Goal: Task Accomplishment & Management: Complete application form

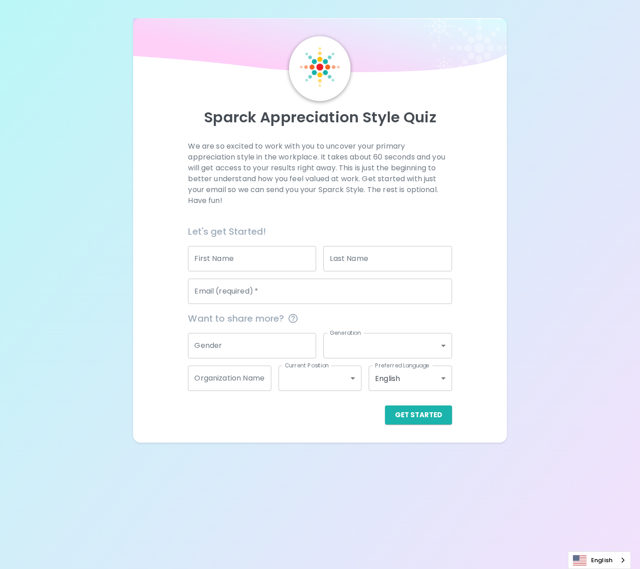
click at [272, 261] on input "First Name" at bounding box center [252, 258] width 128 height 25
type input "[PERSON_NAME]"
type input "Pinto"
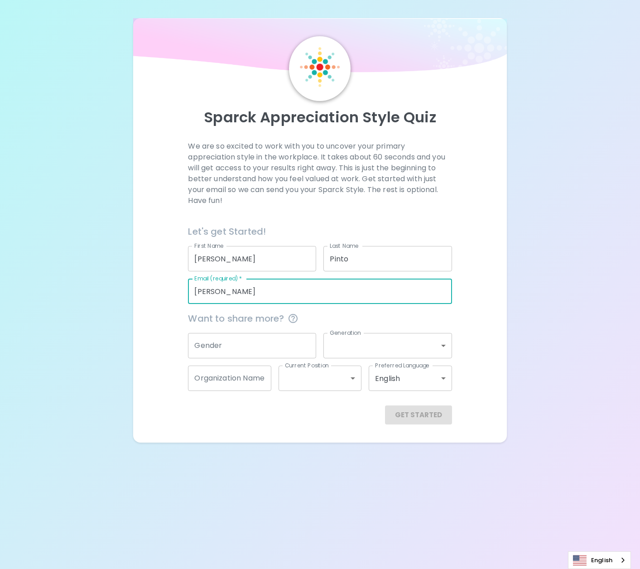
type input "[EMAIL_ADDRESS][DOMAIN_NAME]"
type input "Microsoft"
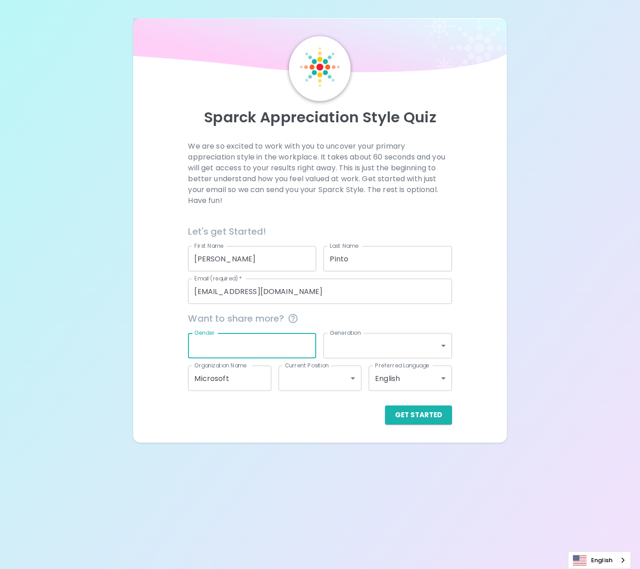
click at [222, 347] on input "Gender" at bounding box center [252, 345] width 128 height 25
type input "[DEMOGRAPHIC_DATA]"
click at [375, 335] on body "Sparck Appreciation Style Quiz We are so excited to work with you to uncover yo…" at bounding box center [320, 284] width 640 height 569
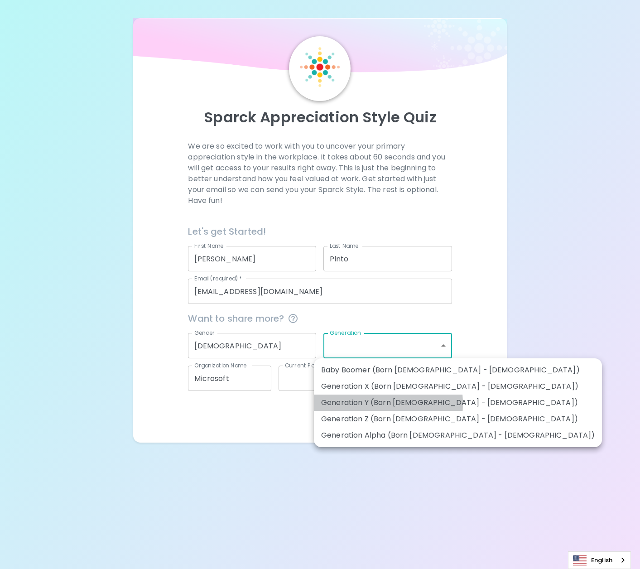
click at [359, 403] on li "Generation Y (Born [DEMOGRAPHIC_DATA] - [DEMOGRAPHIC_DATA])" at bounding box center [458, 402] width 288 height 16
type input "generation_y"
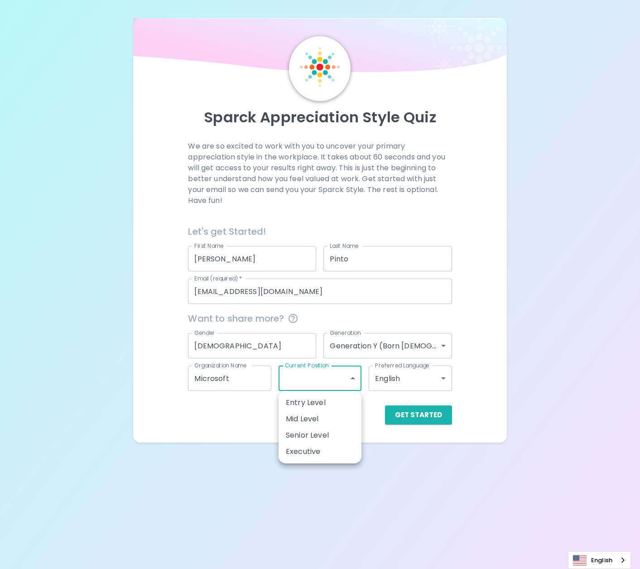
click at [310, 378] on body "Sparck Appreciation Style Quiz We are so excited to work with you to uncover yo…" at bounding box center [320, 284] width 640 height 569
click at [312, 435] on li "Senior Level" at bounding box center [319, 435] width 83 height 16
type input "senior_level"
click at [402, 417] on button "Get Started" at bounding box center [418, 414] width 67 height 19
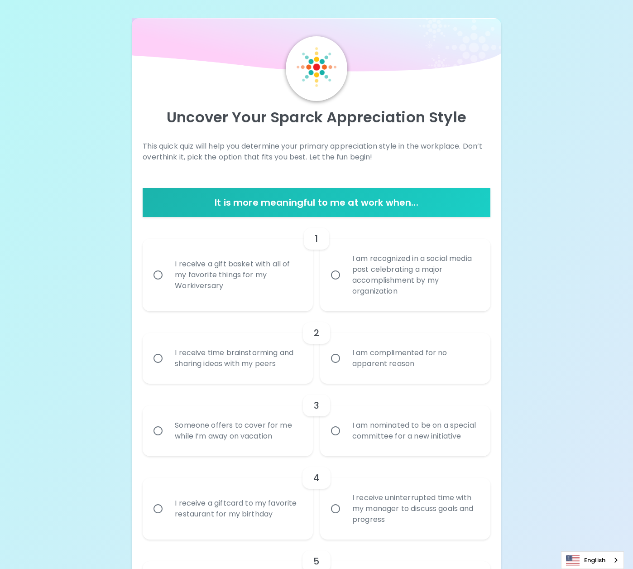
click at [203, 296] on div "I receive a gift basket with all of my favorite things for my Workiversary" at bounding box center [237, 275] width 140 height 54
click at [167, 284] on input "I receive a gift basket with all of my favorite things for my Workiversary" at bounding box center [157, 274] width 19 height 19
radio input "true"
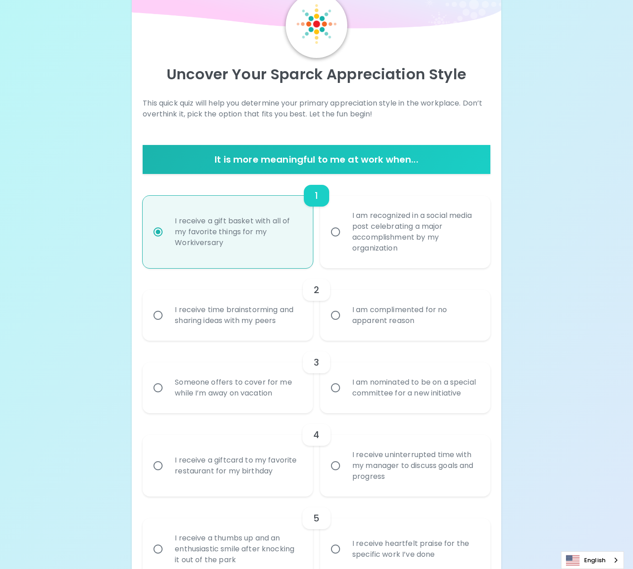
scroll to position [72, 0]
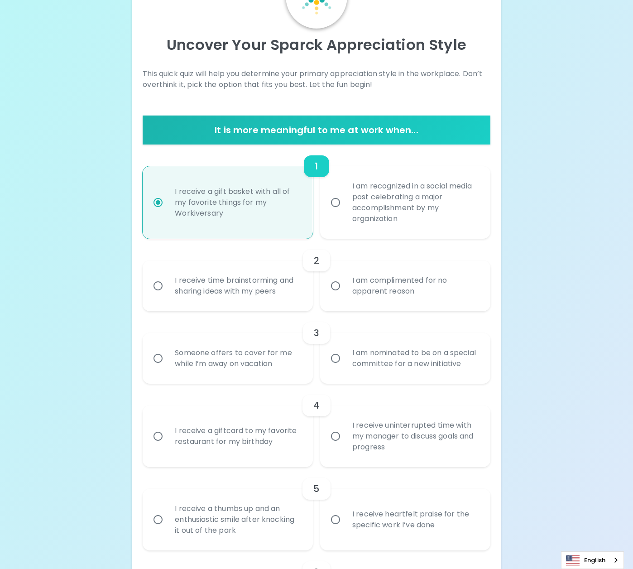
click at [252, 301] on div "I receive time brainstorming and sharing ideas with my peers" at bounding box center [237, 285] width 140 height 43
click at [167, 295] on input "I receive time brainstorming and sharing ideas with my peers" at bounding box center [157, 285] width 19 height 19
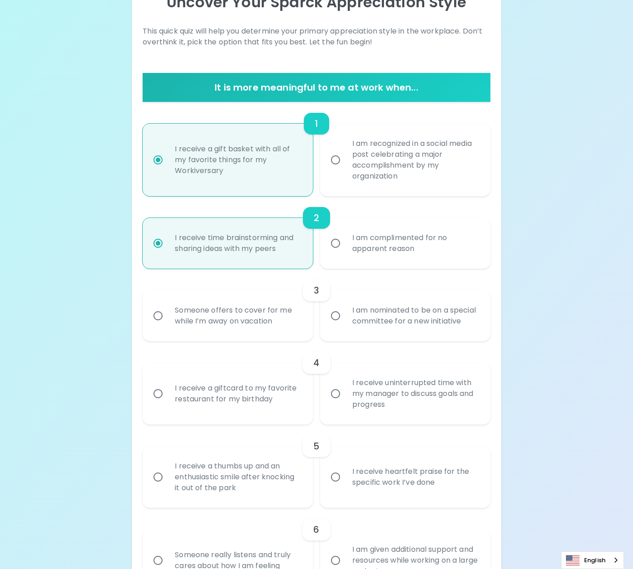
scroll to position [145, 0]
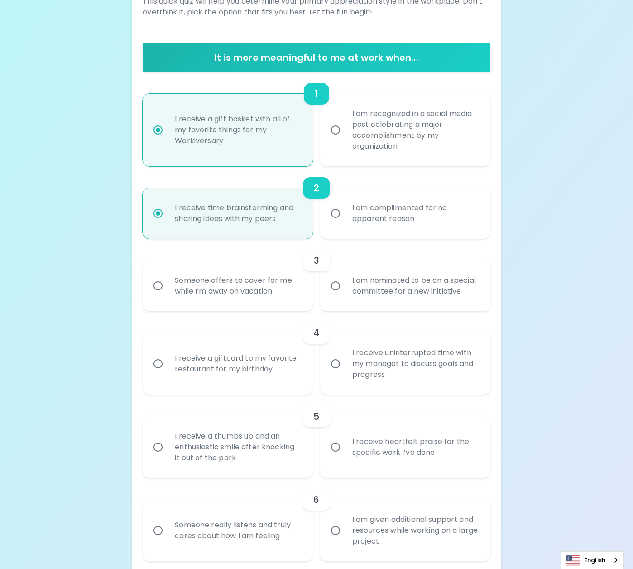
radio input "true"
click at [250, 307] on div "Someone offers to cover for me while I’m away on vacation" at bounding box center [237, 285] width 140 height 43
click at [167, 295] on input "Someone offers to cover for me while I’m away on vacation" at bounding box center [157, 285] width 19 height 19
radio input "false"
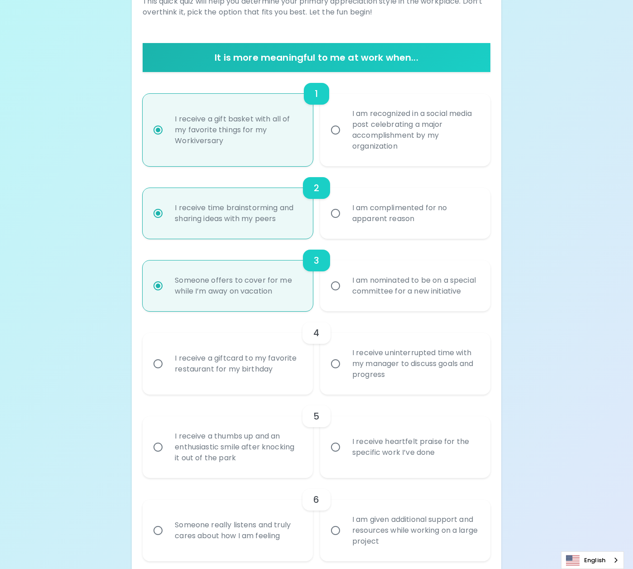
scroll to position [217, 0]
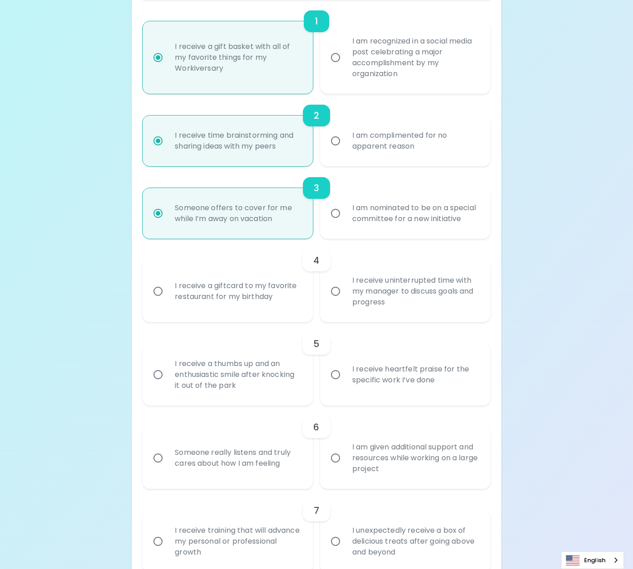
radio input "true"
click at [363, 311] on div "I receive uninterrupted time with my manager to discuss goals and progress" at bounding box center [415, 291] width 140 height 54
click at [345, 301] on input "I receive uninterrupted time with my manager to discuss goals and progress" at bounding box center [335, 291] width 19 height 19
radio input "false"
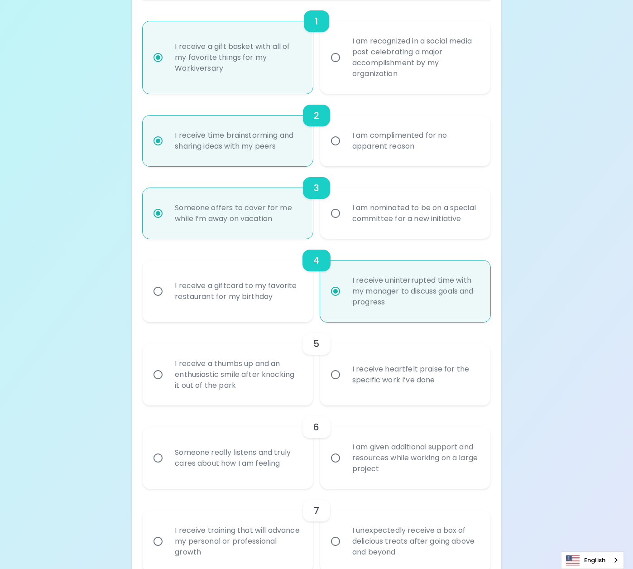
scroll to position [290, 0]
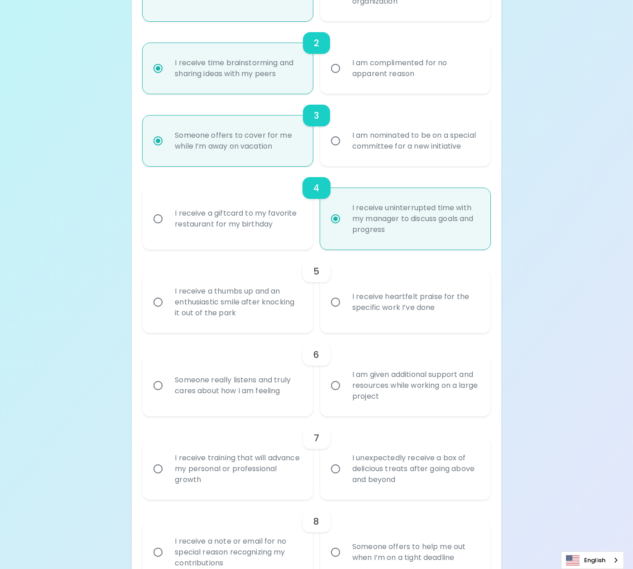
radio input "true"
